Goal: Task Accomplishment & Management: Complete application form

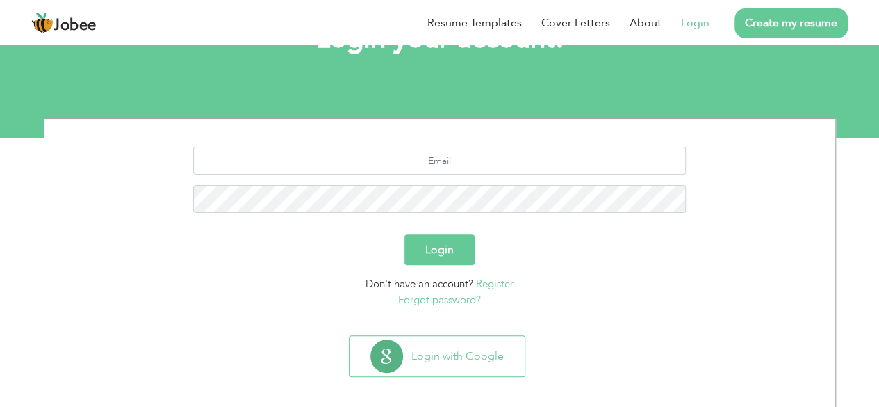
scroll to position [121, 0]
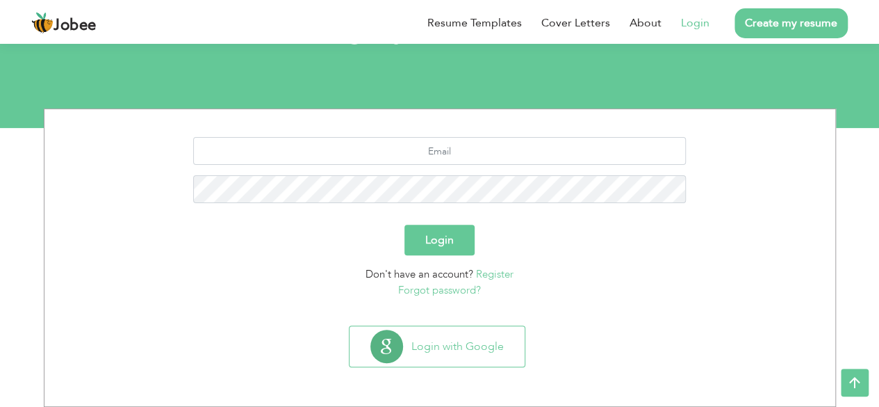
click at [489, 272] on link "Register" at bounding box center [495, 274] width 38 height 14
click at [499, 270] on link "Register" at bounding box center [495, 274] width 38 height 14
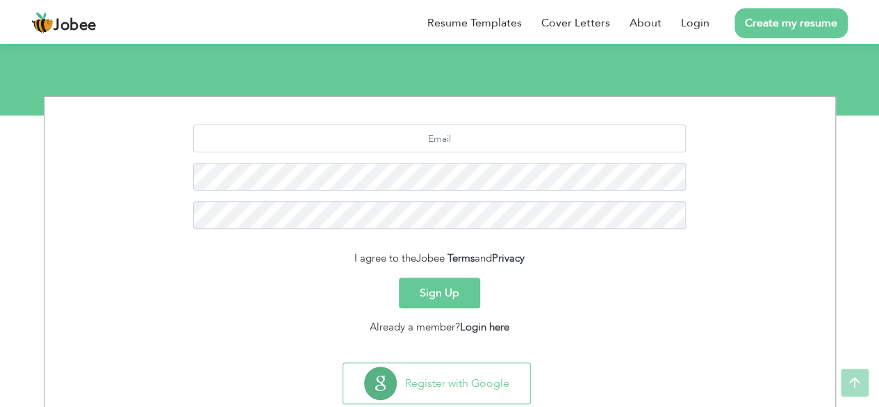
scroll to position [139, 0]
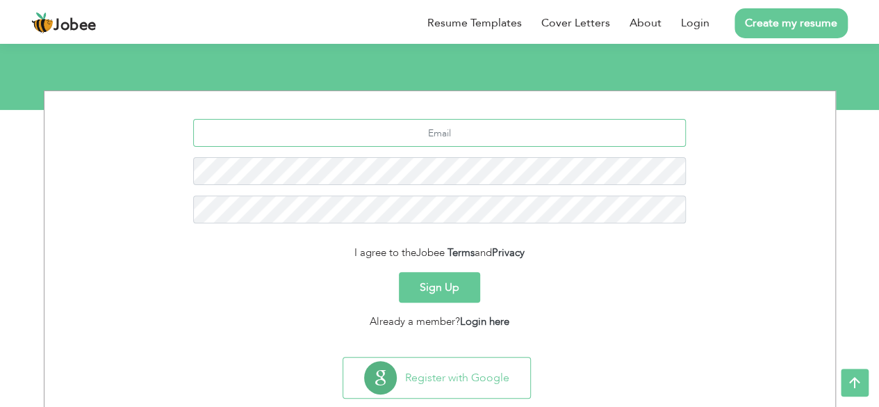
click at [450, 141] on input "text" at bounding box center [439, 133] width 493 height 28
type input "A"
paste input "[EMAIL_ADDRESS][DOMAIN_NAME]"
type input "[EMAIL_ADDRESS][DOMAIN_NAME]"
click at [449, 279] on button "Sign Up" at bounding box center [439, 287] width 81 height 31
